Goal: Transaction & Acquisition: Purchase product/service

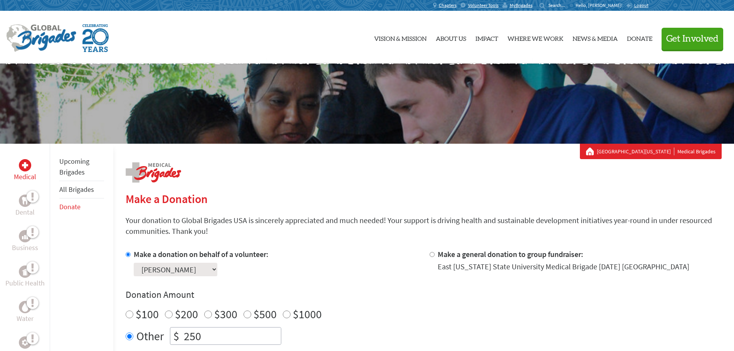
scroll to position [154, 0]
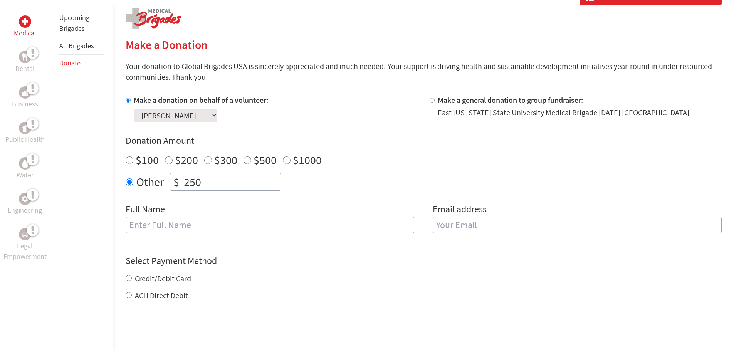
click at [212, 116] on select "Select a volunteer... Andie Psilopoulos Armita Kordamiri Astha Patel Ethan Aske…" at bounding box center [176, 115] width 84 height 13
click at [134, 109] on select "Select a volunteer... Andie Psilopoulos Armita Kordamiri Astha Patel Ethan Aske…" at bounding box center [176, 115] width 84 height 13
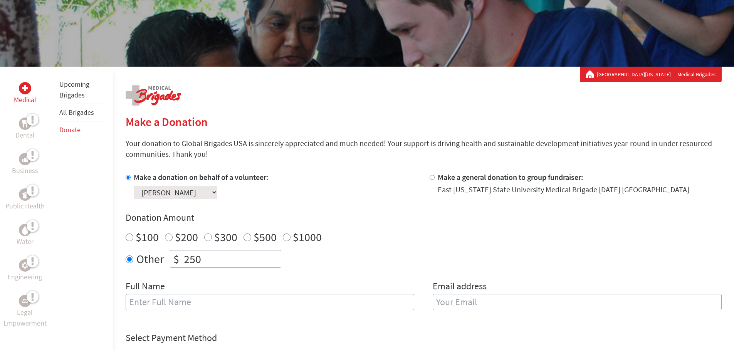
scroll to position [0, 0]
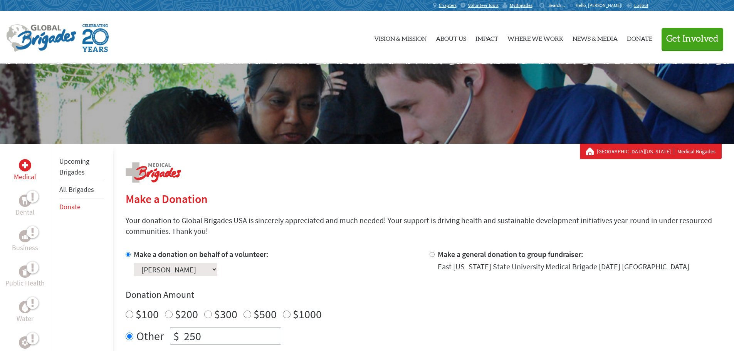
click at [603, 3] on p "Hello, Karla!" at bounding box center [600, 5] width 50 height 6
click at [603, 4] on p "Hello, Karla!" at bounding box center [600, 5] width 50 height 6
click at [615, 3] on p "Hello, Karla!" at bounding box center [600, 5] width 50 height 6
click at [614, 3] on p "Hello, Karla!" at bounding box center [600, 5] width 50 height 6
click at [573, 5] on li "Search for:" at bounding box center [523, 5] width 99 height 11
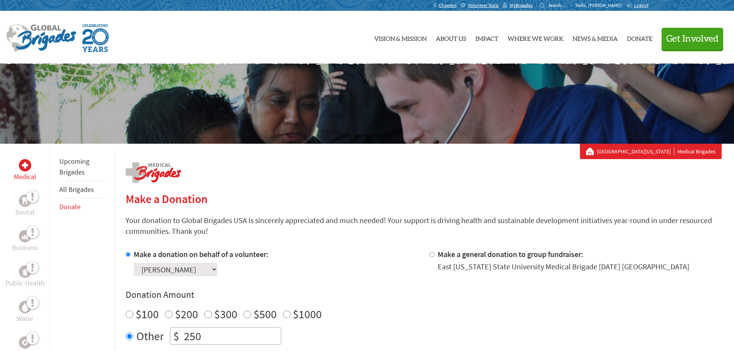
click at [607, 6] on p "Hello, Karla!" at bounding box center [600, 5] width 50 height 6
click at [628, 6] on icon at bounding box center [629, 5] width 6 height 5
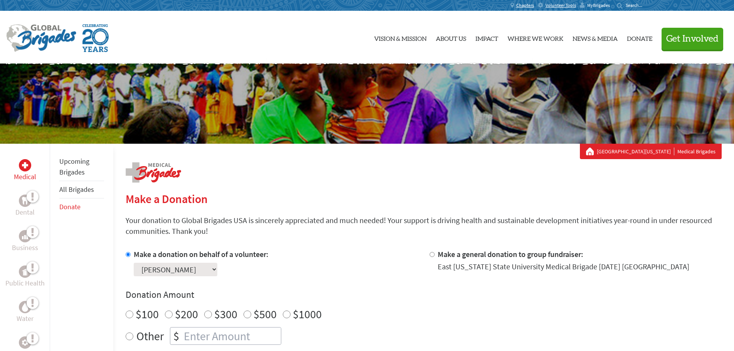
click at [600, 7] on span "MyBrigades" at bounding box center [598, 5] width 23 height 6
